Goal: Find specific page/section: Find specific page/section

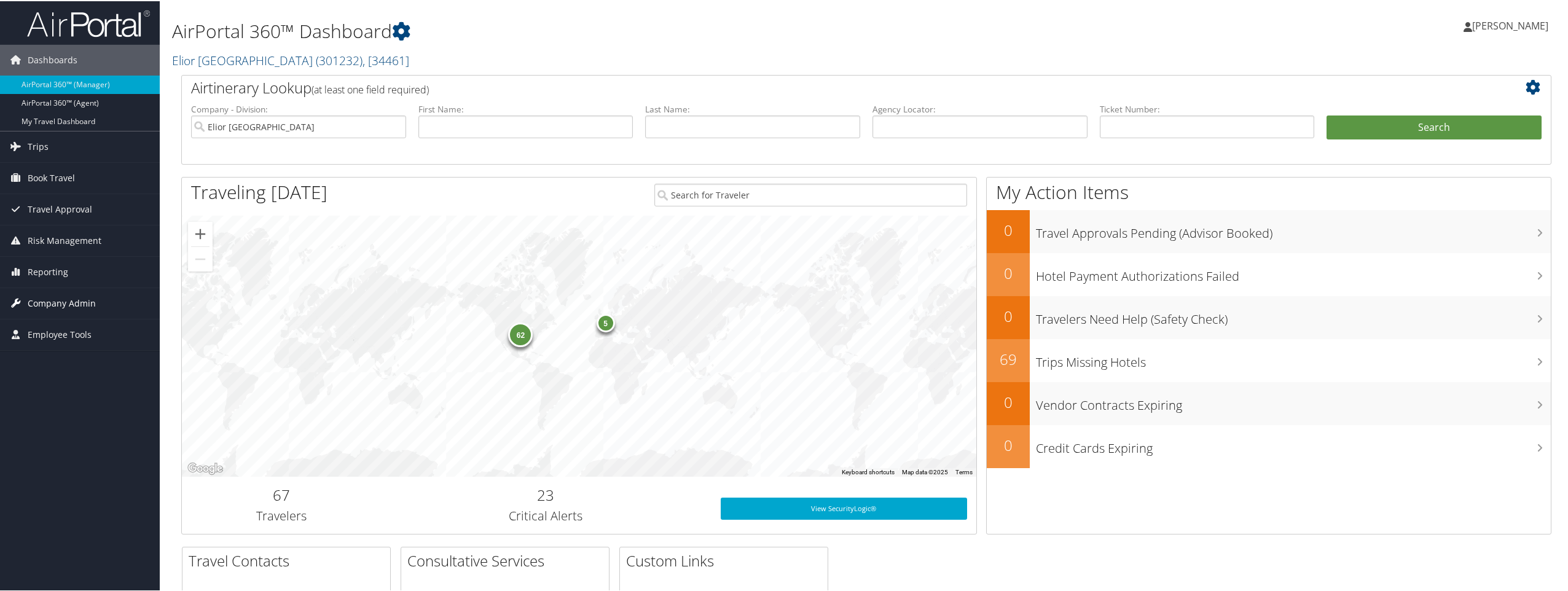
click at [53, 304] on span "Company Admin" at bounding box center [62, 302] width 68 height 31
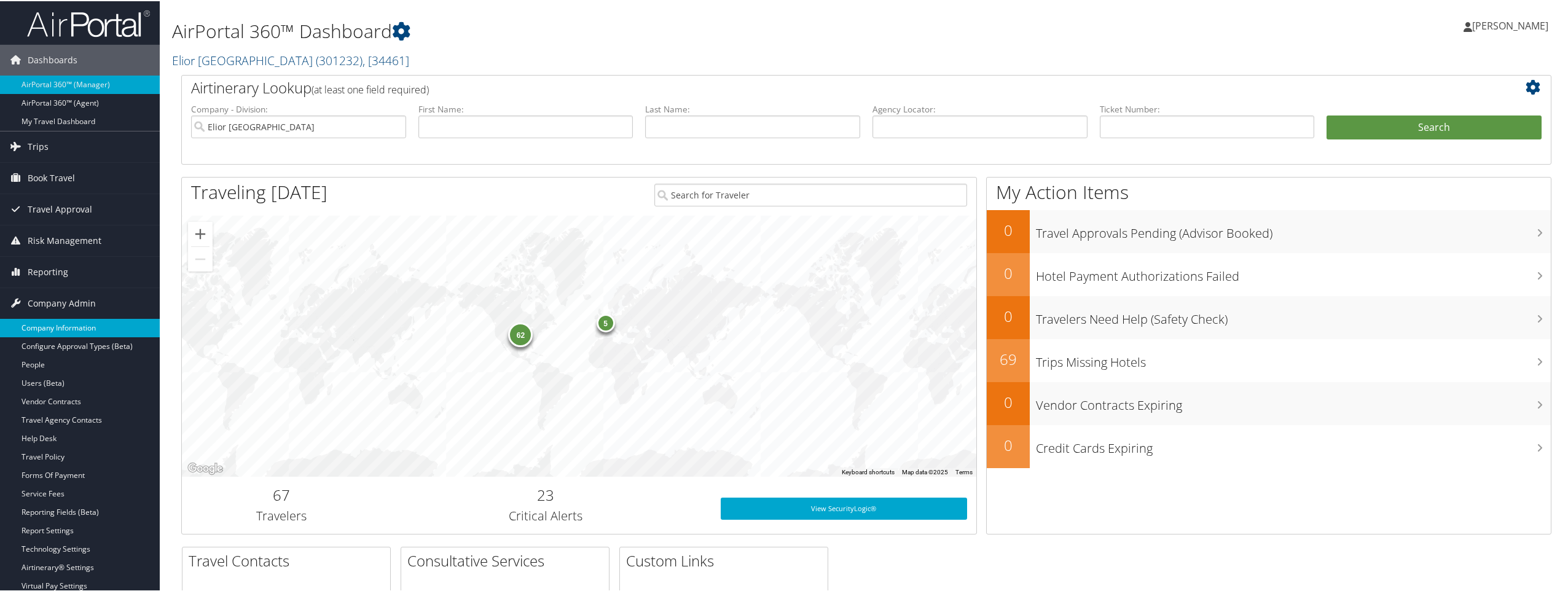
click at [78, 325] on link "Company Information" at bounding box center [79, 326] width 159 height 19
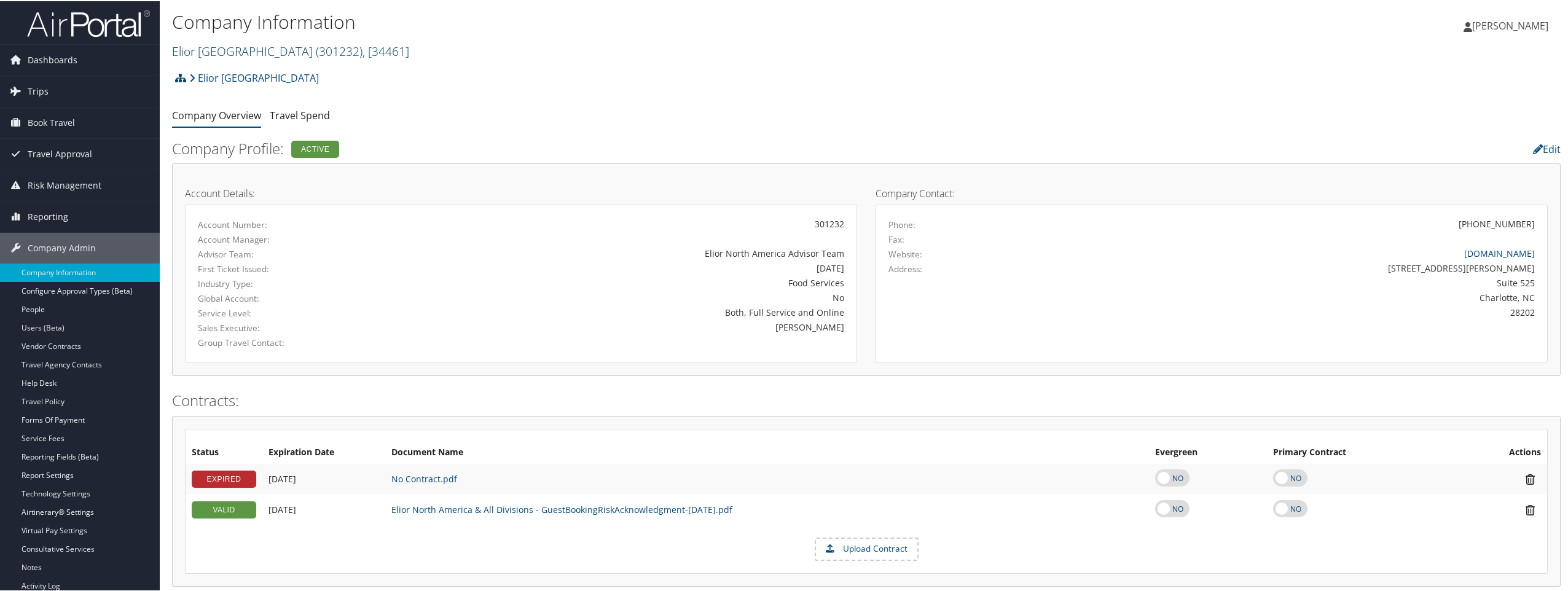
click at [363, 47] on span ", [ 34461 ]" at bounding box center [386, 50] width 47 height 16
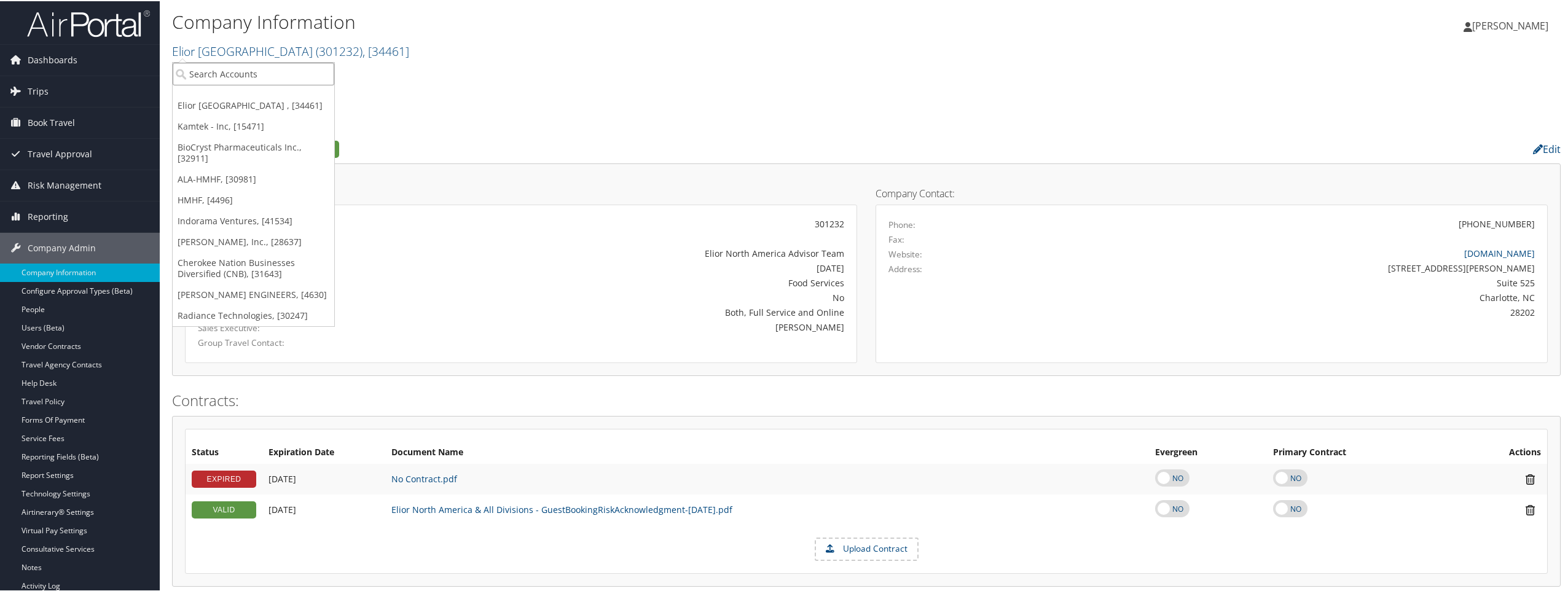
click at [287, 66] on input "search" at bounding box center [253, 73] width 162 height 23
type input "MNP"
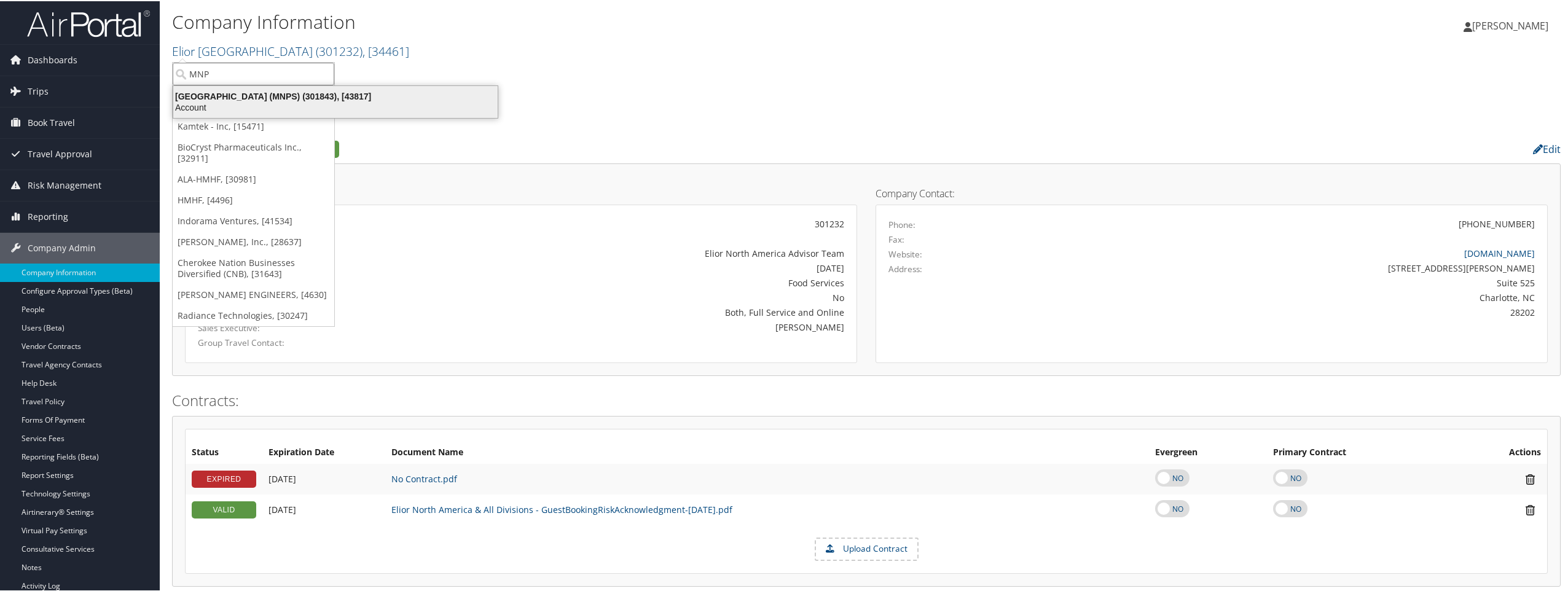
click at [285, 104] on div "Account" at bounding box center [335, 106] width 339 height 11
